Goal: Information Seeking & Learning: Learn about a topic

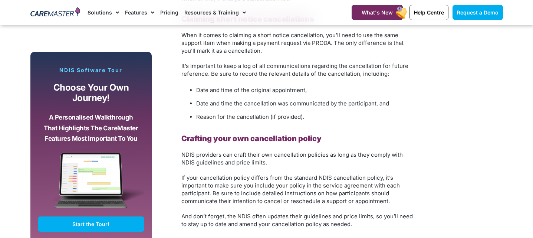
scroll to position [1017, 0]
click at [301, 155] on p "NDIS providers can craft their own cancellation policies as long as they comply…" at bounding box center [298, 158] width 234 height 16
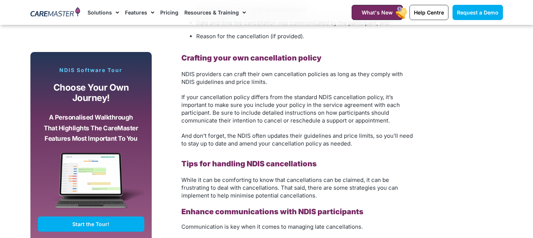
scroll to position [1101, 0]
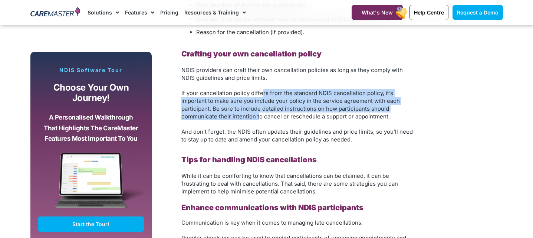
drag, startPoint x: 262, startPoint y: 87, endPoint x: 258, endPoint y: 106, distance: 19.4
click at [258, 106] on span "If your cancellation policy differs from the standard NDIS cancellation policy,…" at bounding box center [290, 104] width 219 height 30
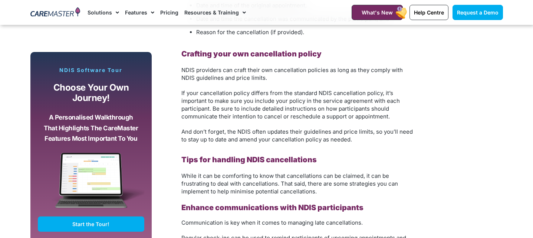
click at [274, 106] on span "If your cancellation policy differs from the standard NDIS cancellation policy,…" at bounding box center [290, 104] width 219 height 30
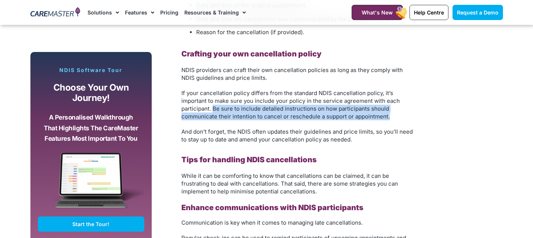
drag, startPoint x: 391, startPoint y: 109, endPoint x: 214, endPoint y: 100, distance: 177.2
click at [214, 100] on p "If your cancellation policy differs from the standard NDIS cancellation policy,…" at bounding box center [298, 104] width 234 height 31
copy span "Be sure to include detailed instructions on how participants should communicate…"
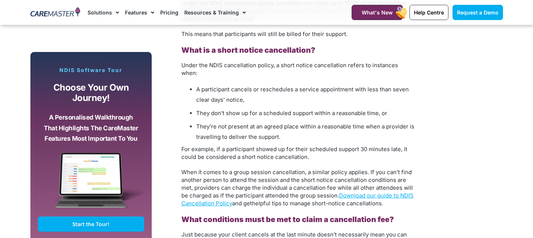
scroll to position [660, 0]
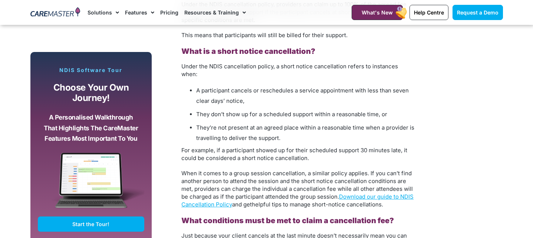
click at [286, 111] on span "They don’t show up for a scheduled support within a reasonable time, or" at bounding box center [291, 114] width 191 height 7
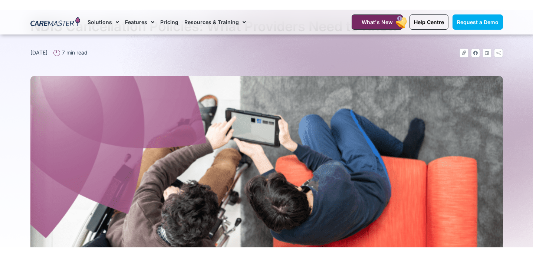
scroll to position [0, 0]
